Goal: Communication & Community: Answer question/provide support

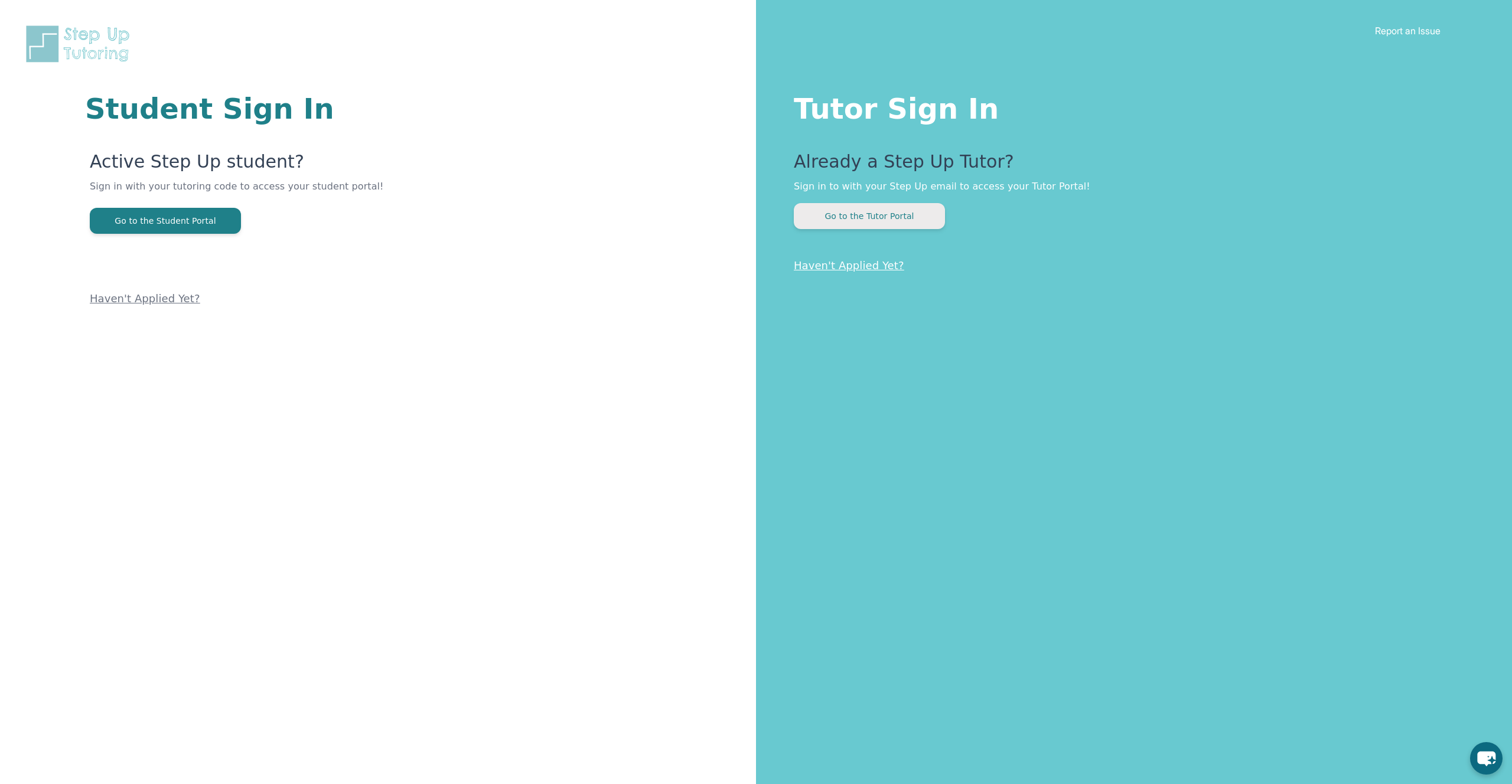
click at [821, 217] on button "Go to the Tutor Portal" at bounding box center [869, 216] width 151 height 26
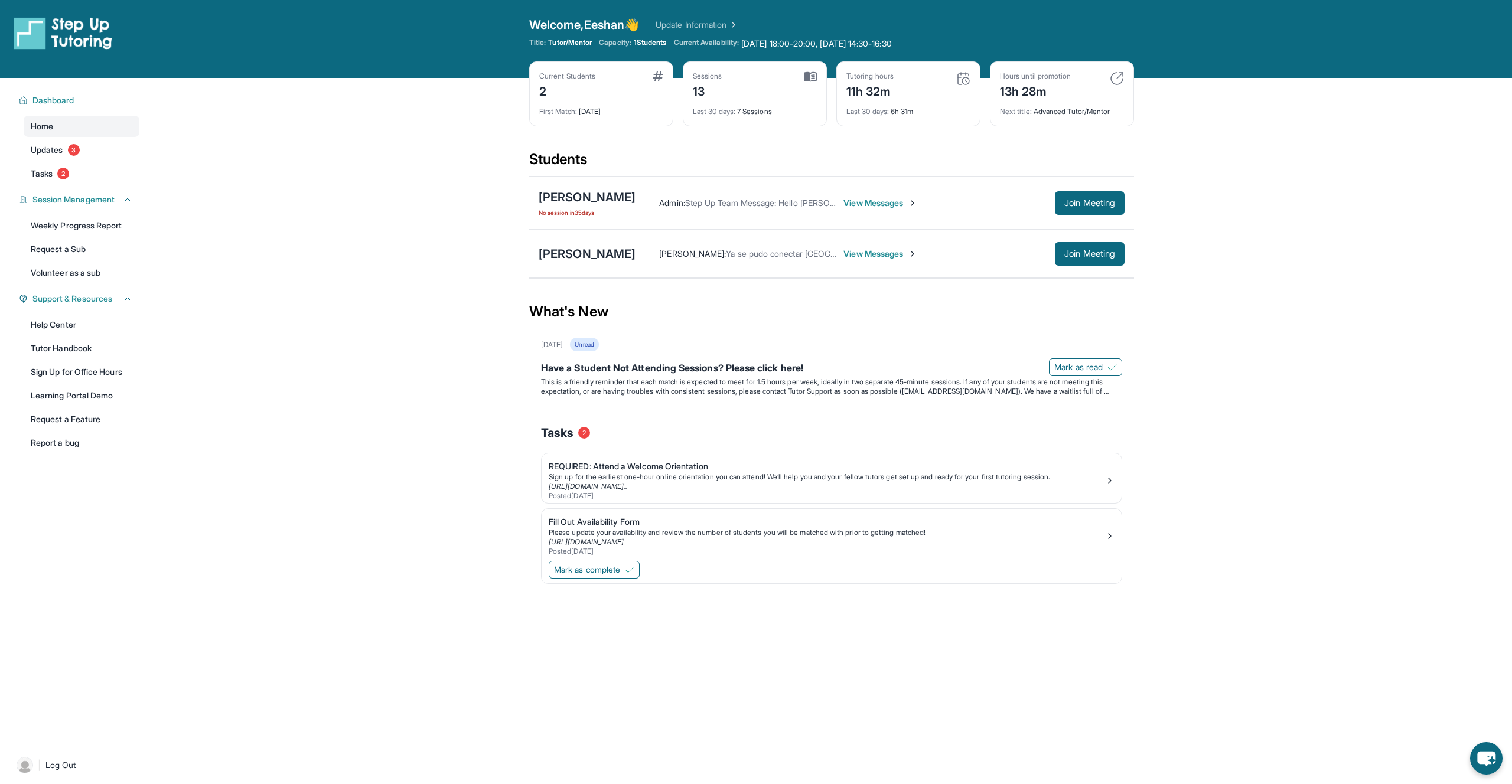
click at [862, 248] on span "View Messages" at bounding box center [881, 253] width 74 height 12
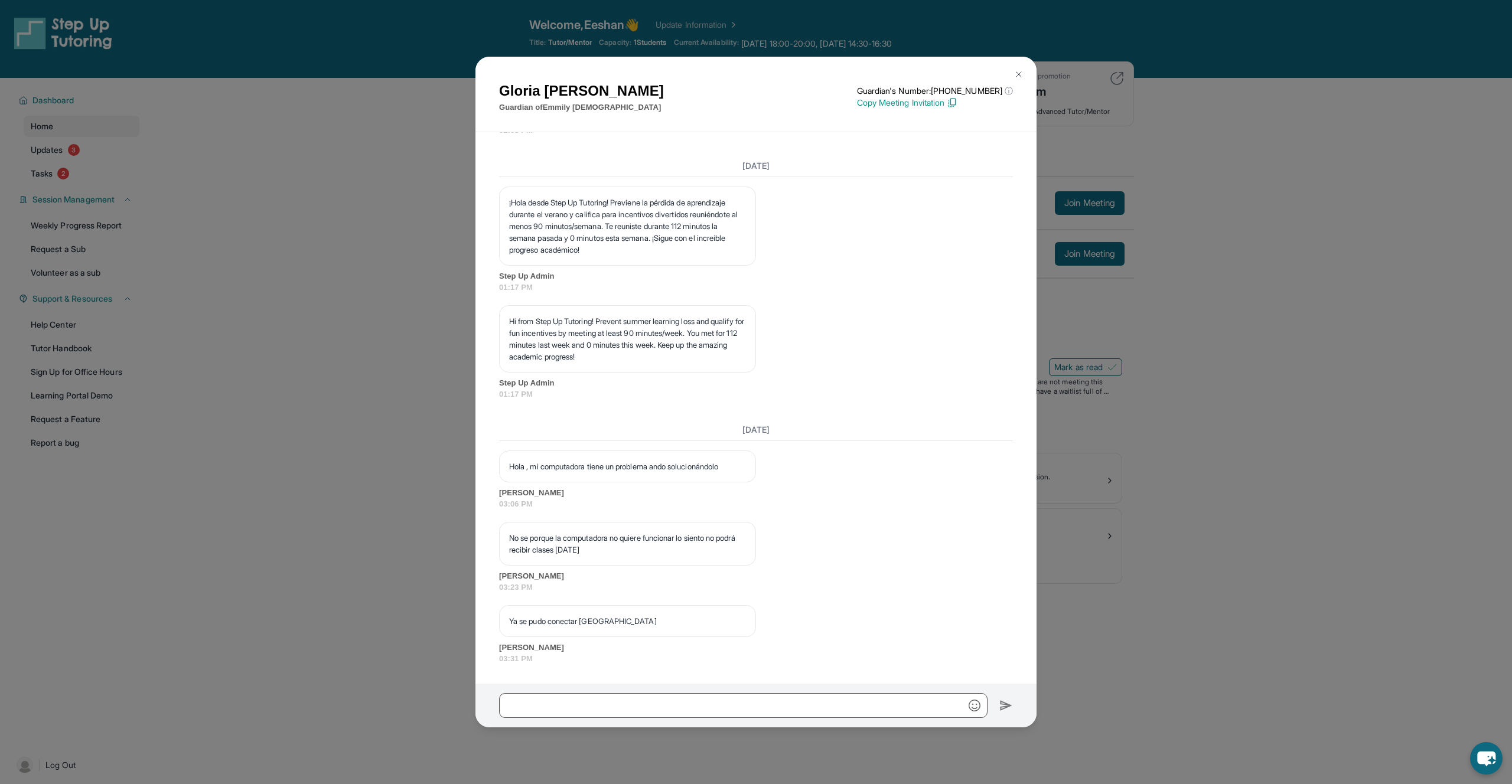
scroll to position [7124, 0]
click at [715, 696] on input "text" at bounding box center [743, 705] width 488 height 25
click at [568, 620] on p "Ya se pudo conectar [GEOGRAPHIC_DATA]" at bounding box center [627, 621] width 237 height 12
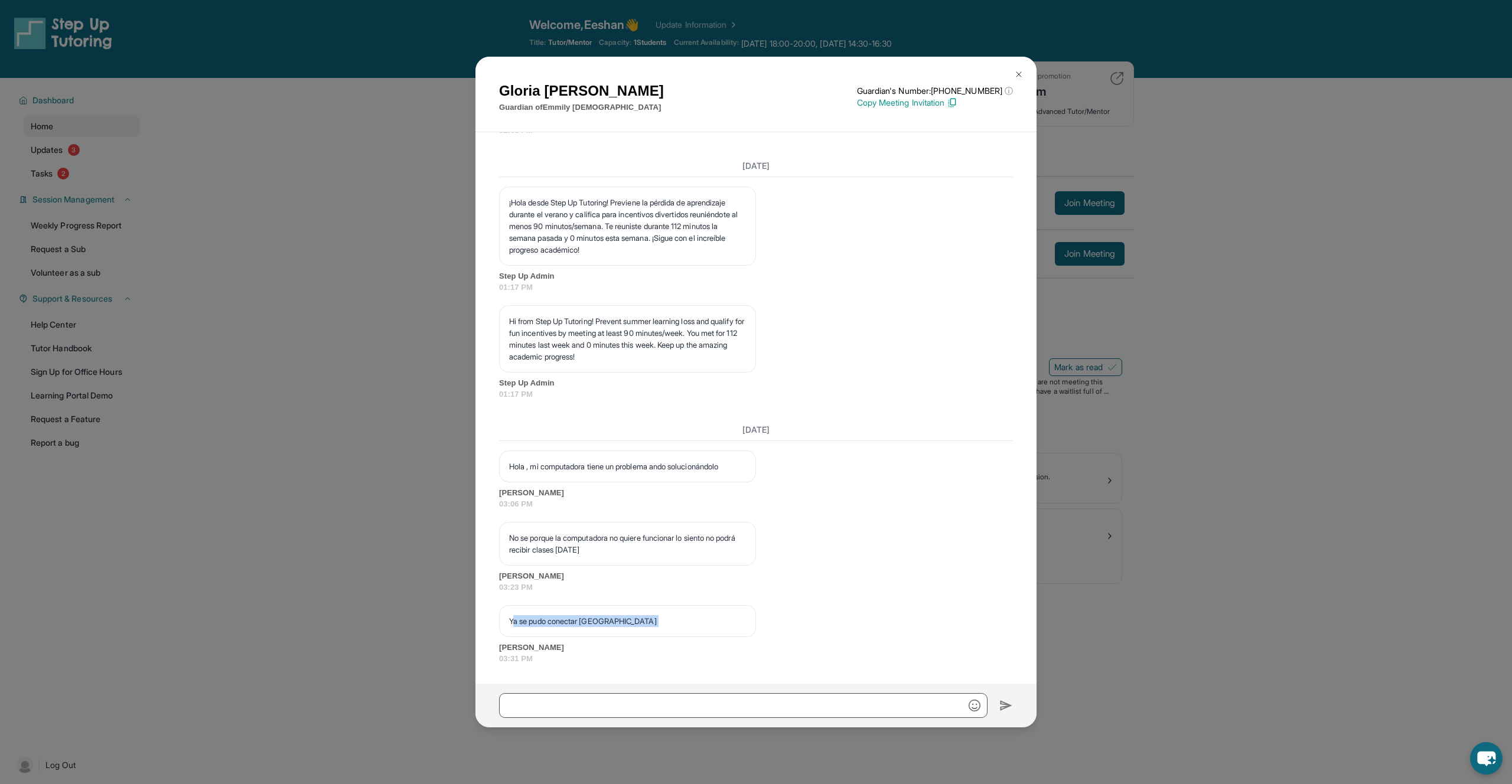
copy p "Ya se pudo conectar [GEOGRAPHIC_DATA]"
click at [645, 636] on div "Ya se pudo conectar [GEOGRAPHIC_DATA]" at bounding box center [627, 621] width 257 height 32
click at [613, 712] on input "text" at bounding box center [743, 705] width 488 height 25
click at [528, 704] on input "**********" at bounding box center [743, 705] width 488 height 25
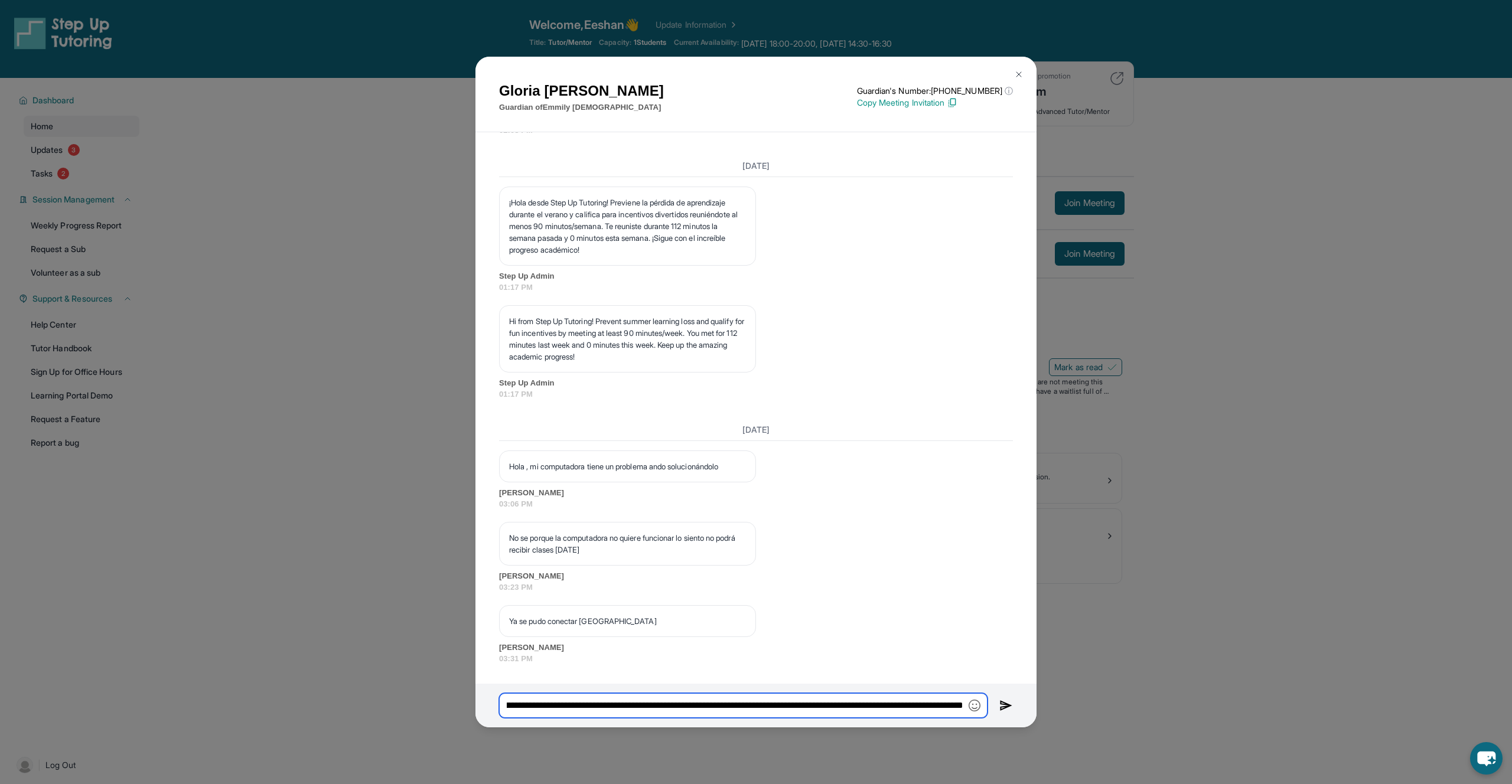
scroll to position [0, 114]
type input "**********"
click at [1010, 708] on img at bounding box center [1006, 705] width 14 height 14
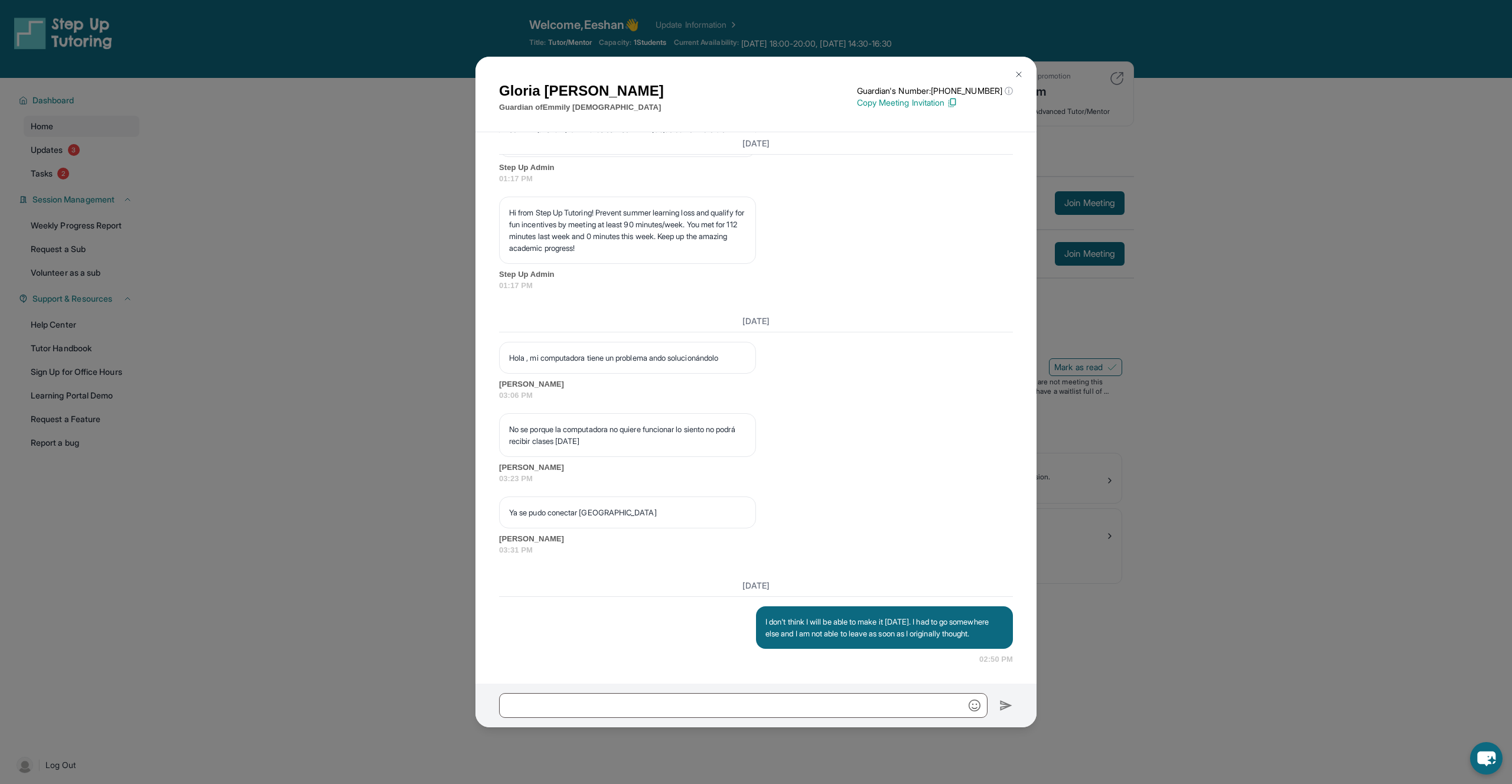
scroll to position [7244, 0]
click at [1150, 680] on div "[PERSON_NAME] Guardian of [PERSON_NAME] Guardian's Number: [PHONE_NUMBER] ⓘ Thi…" at bounding box center [756, 392] width 1512 height 784
